Goal: Task Accomplishment & Management: Complete application form

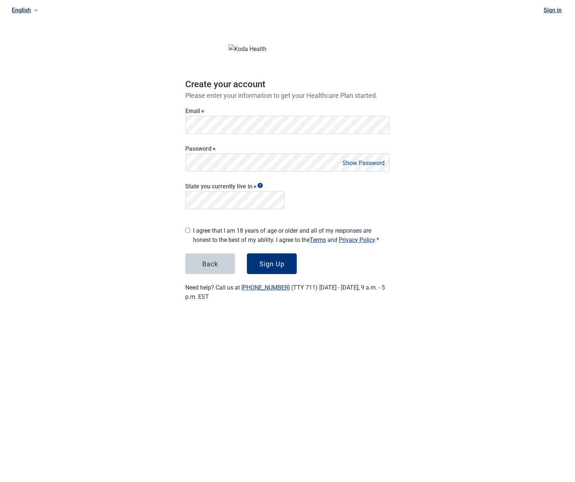
click at [248, 230] on label "I agree that I am 18 years of age or older and all of my responses are honest t…" at bounding box center [291, 235] width 197 height 18
click at [279, 262] on div "Sign Up" at bounding box center [271, 263] width 25 height 7
